Goal: Task Accomplishment & Management: Complete application form

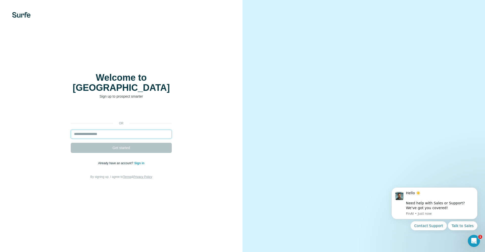
click at [131, 130] on input "email" at bounding box center [121, 134] width 101 height 9
click at [141, 131] on input "email" at bounding box center [121, 134] width 101 height 9
click at [140, 130] on input "email" at bounding box center [121, 134] width 101 height 9
click at [129, 130] on input "email" at bounding box center [121, 134] width 101 height 9
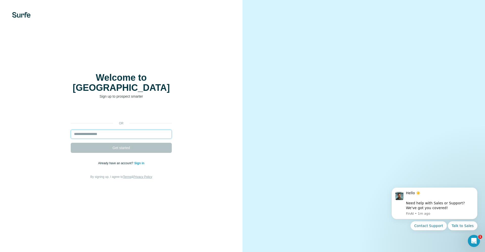
click at [152, 131] on input "email" at bounding box center [121, 134] width 101 height 9
type input "*"
click at [141, 162] on link "Sign in" at bounding box center [139, 164] width 10 height 4
